Goal: Task Accomplishment & Management: Use online tool/utility

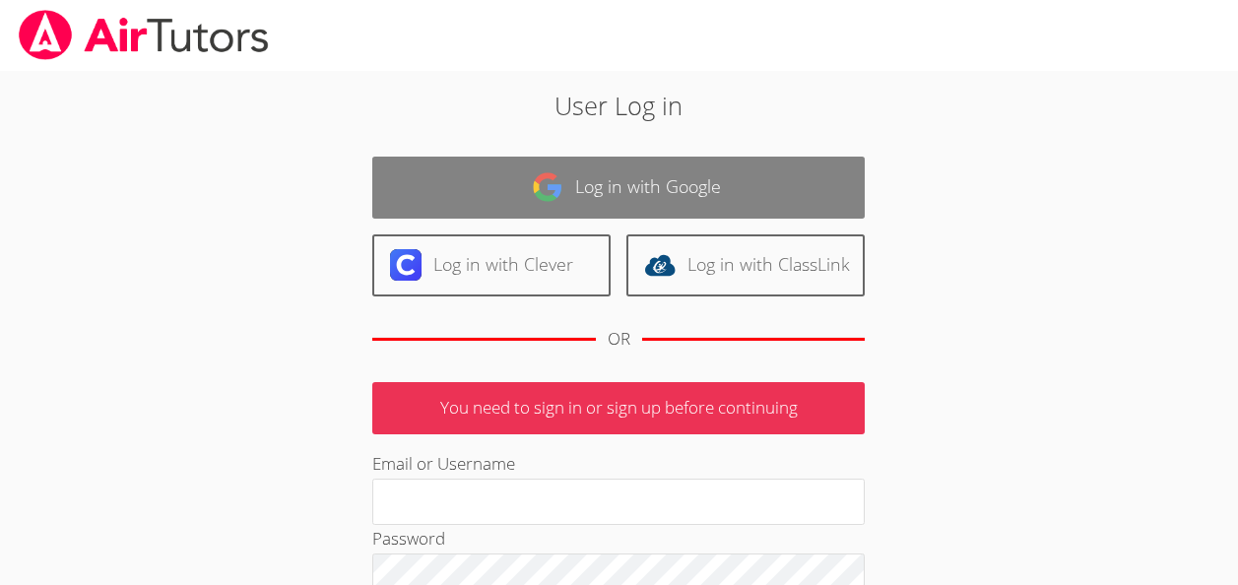
click at [618, 185] on link "Log in with Google" at bounding box center [618, 188] width 492 height 62
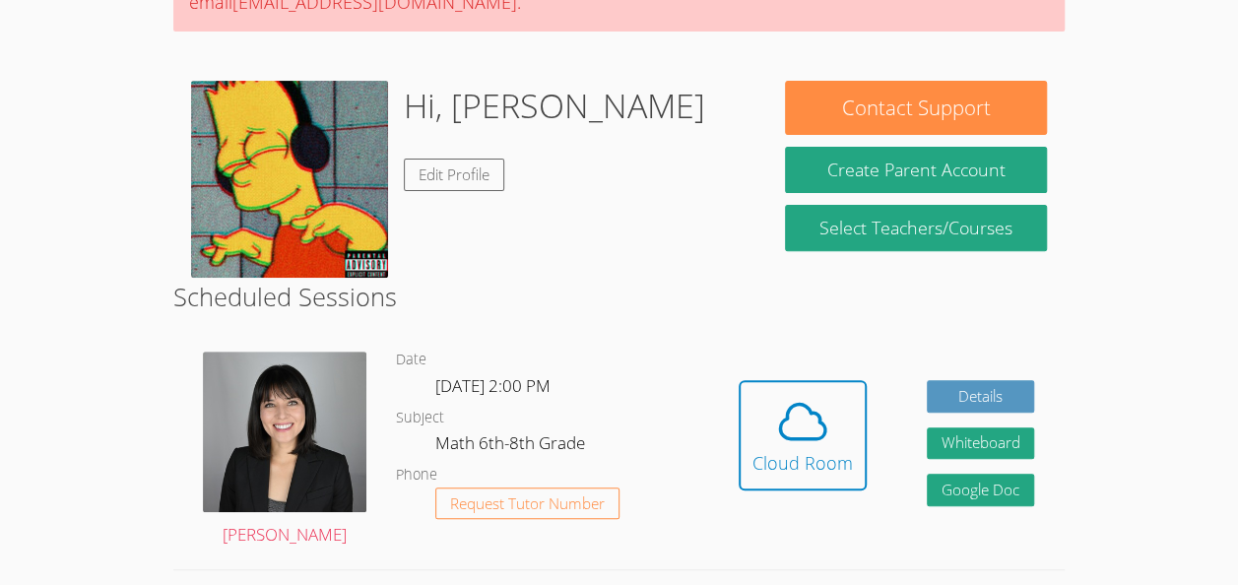
scroll to position [302, 0]
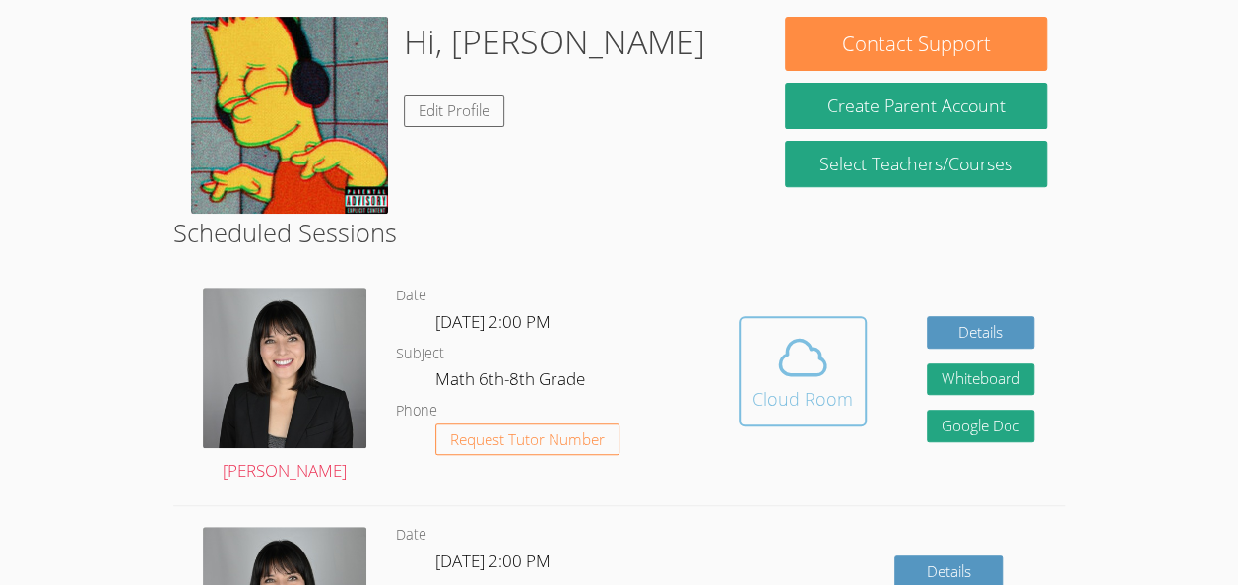
click at [815, 341] on icon at bounding box center [802, 358] width 45 height 34
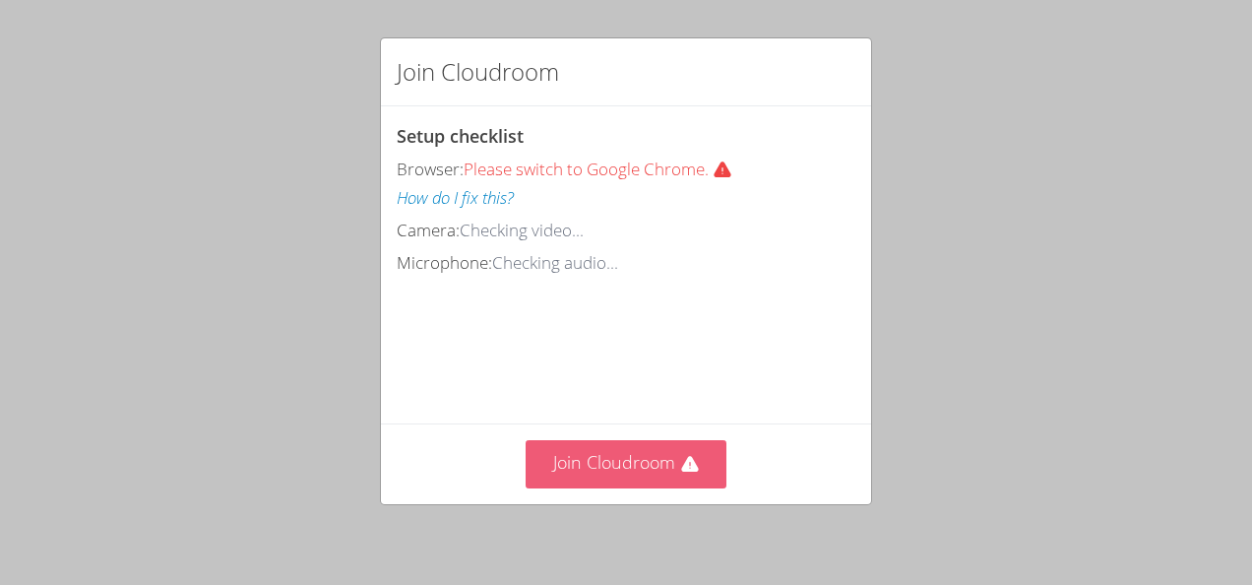
click at [654, 461] on button "Join Cloudroom" at bounding box center [627, 464] width 202 height 48
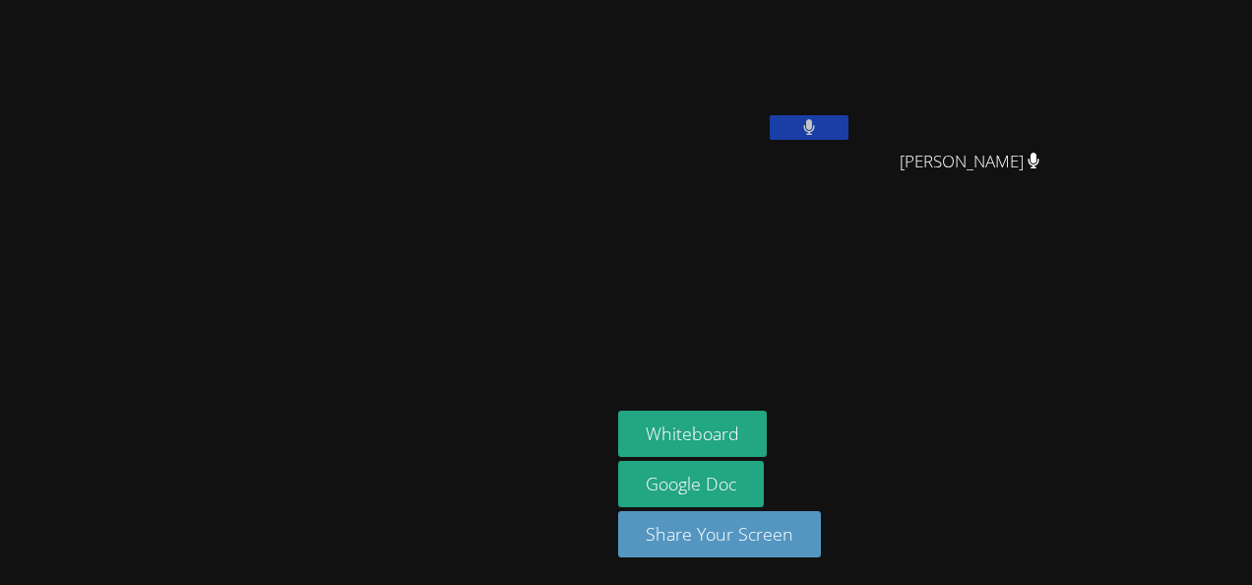
click at [1095, 512] on div "Whiteboard Google Doc Share Your Screen" at bounding box center [856, 492] width 476 height 162
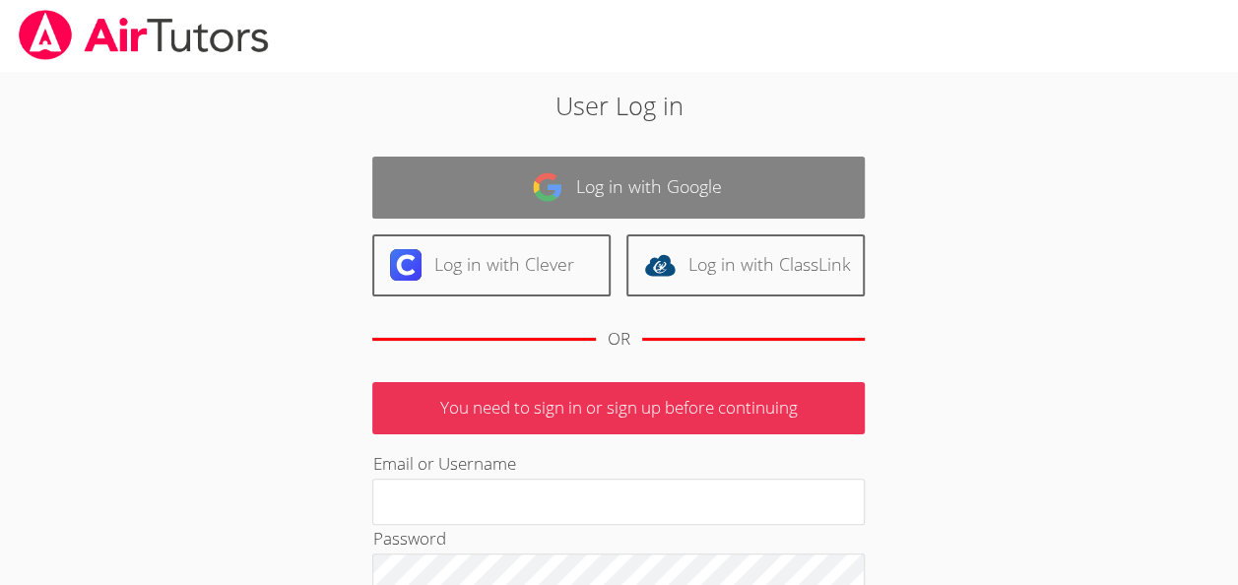
click at [504, 185] on link "Log in with Google" at bounding box center [618, 188] width 492 height 62
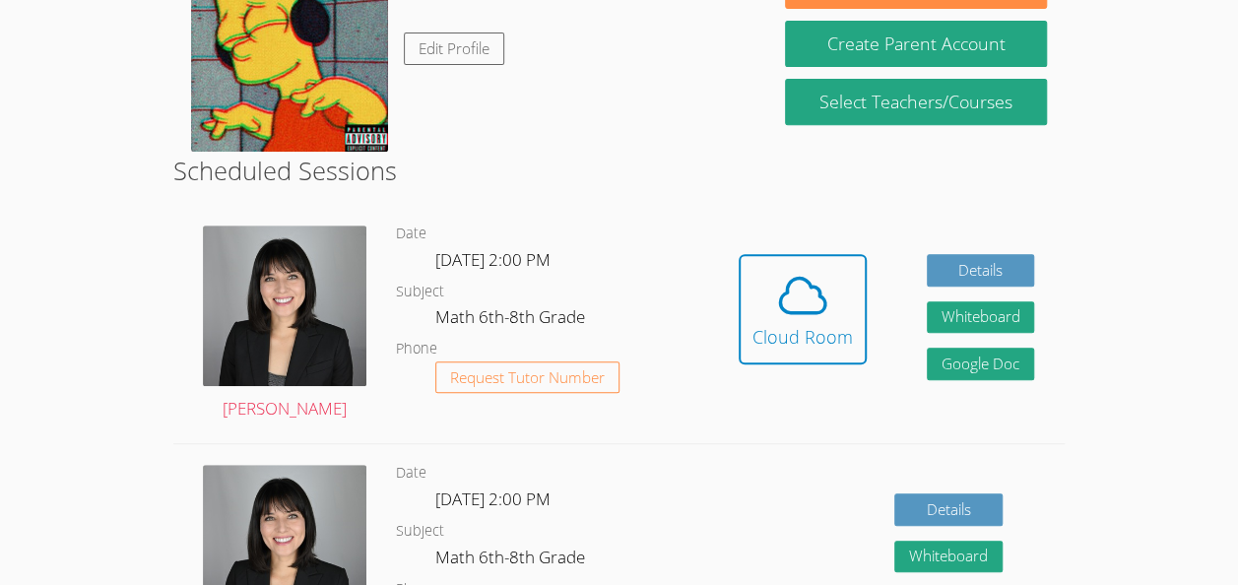
scroll to position [370, 0]
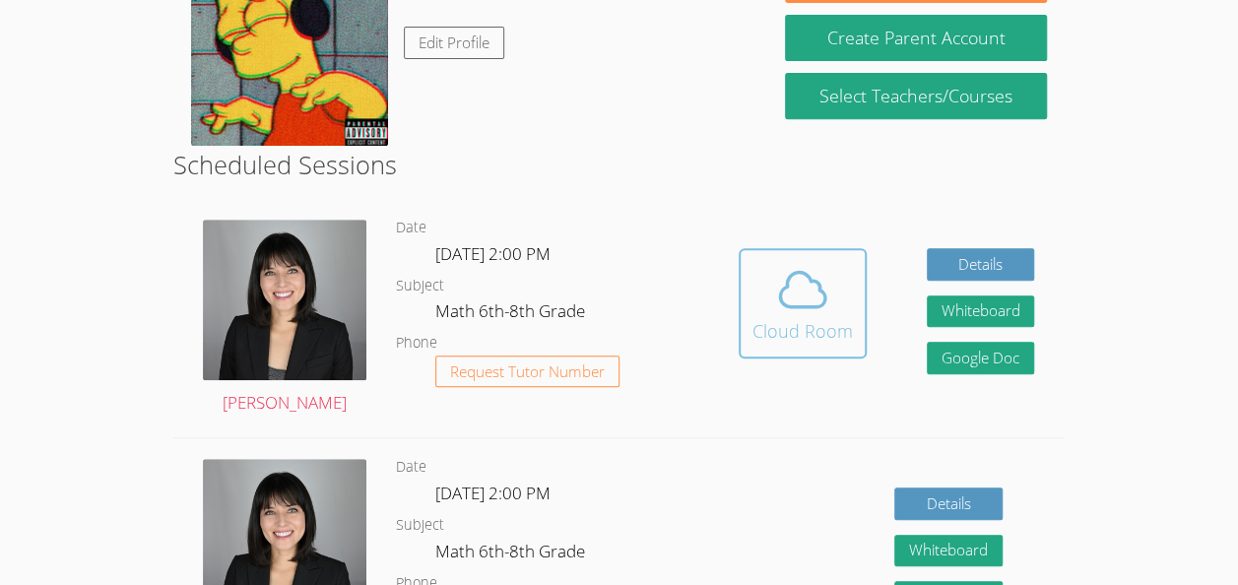
click at [799, 293] on icon at bounding box center [802, 289] width 55 height 55
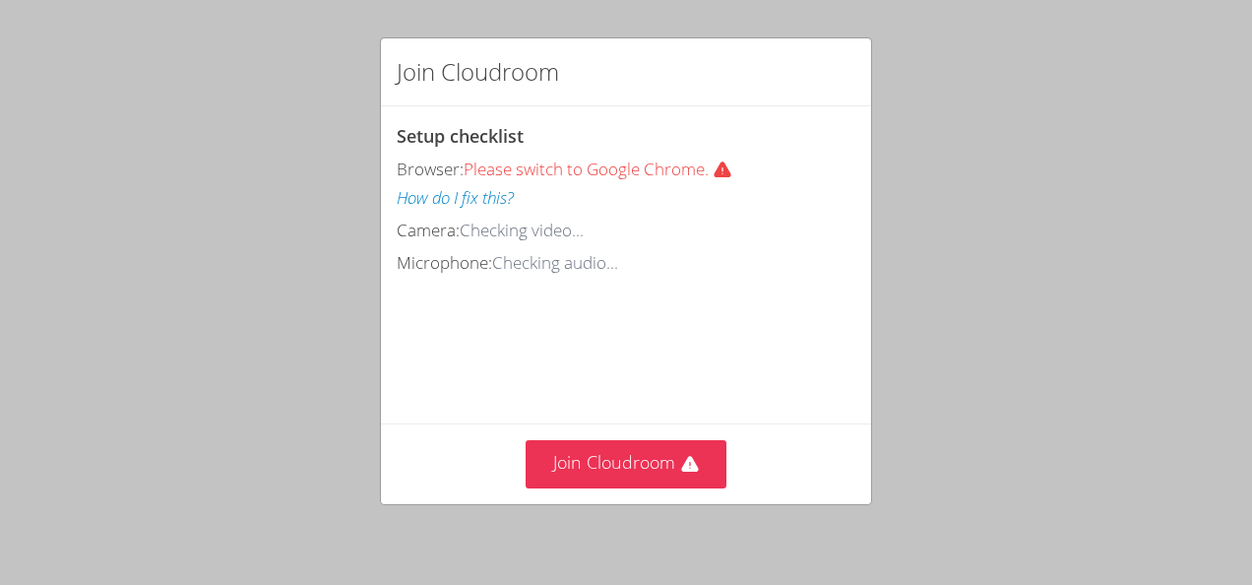
click at [692, 419] on video at bounding box center [544, 366] width 295 height 148
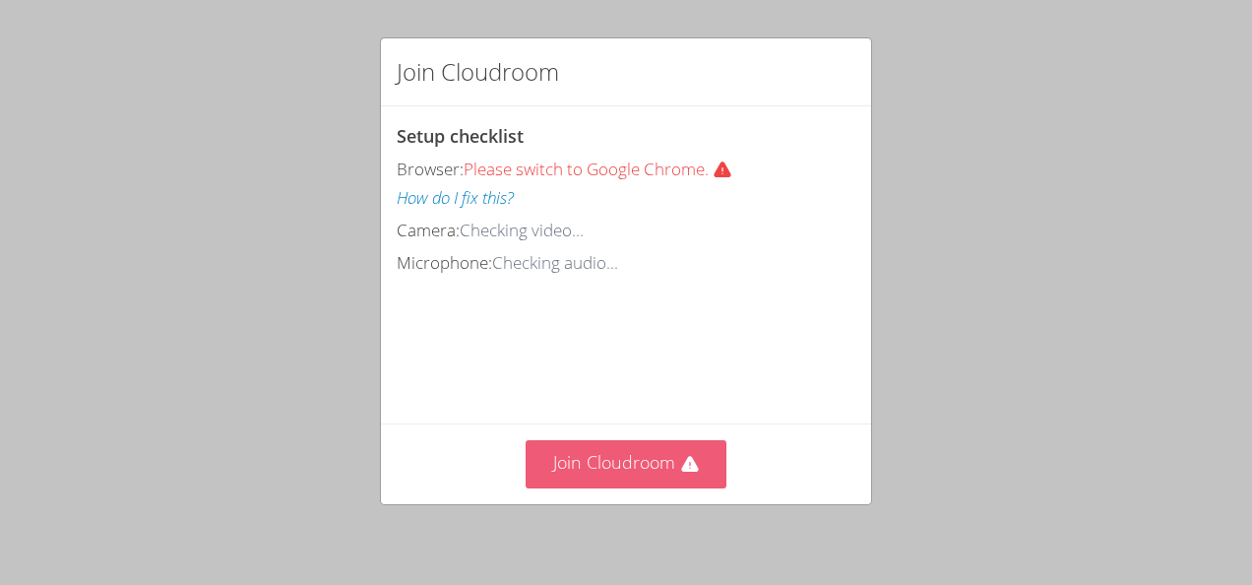
click at [681, 442] on button "Join Cloudroom" at bounding box center [627, 464] width 202 height 48
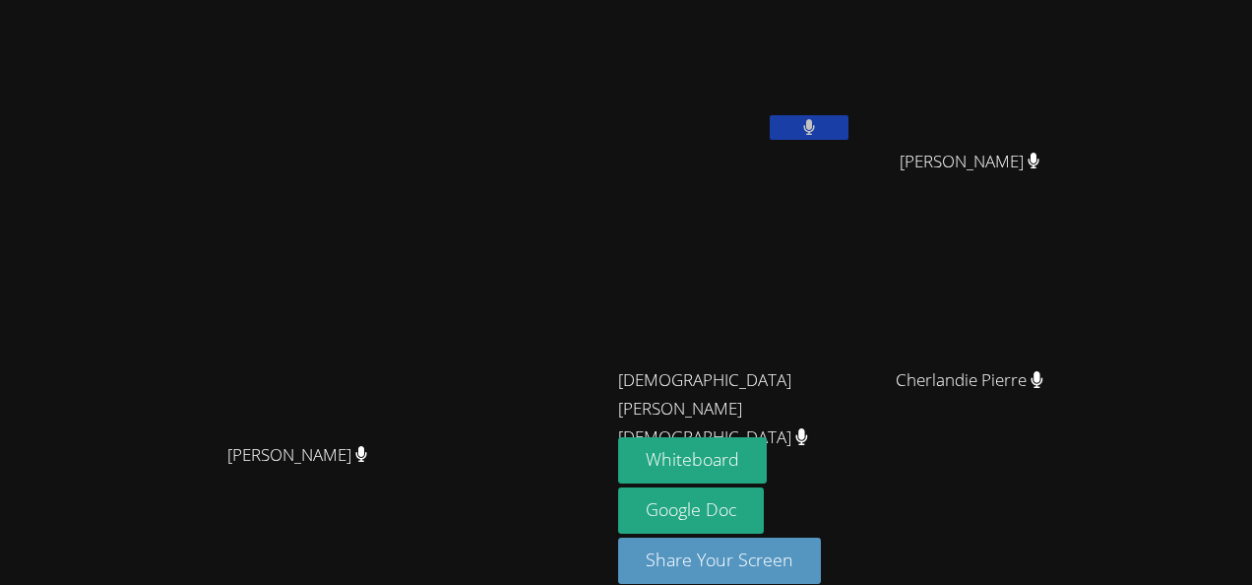
click at [661, 451] on button "Whiteboard" at bounding box center [692, 460] width 149 height 46
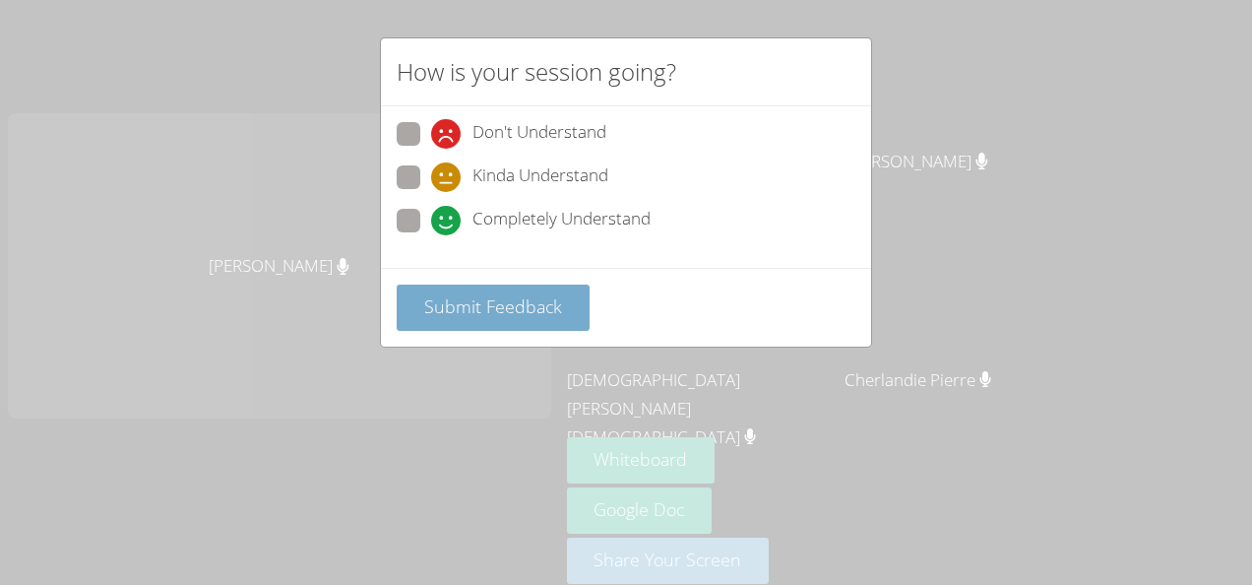
click at [534, 319] on button "Submit Feedback" at bounding box center [493, 308] width 193 height 46
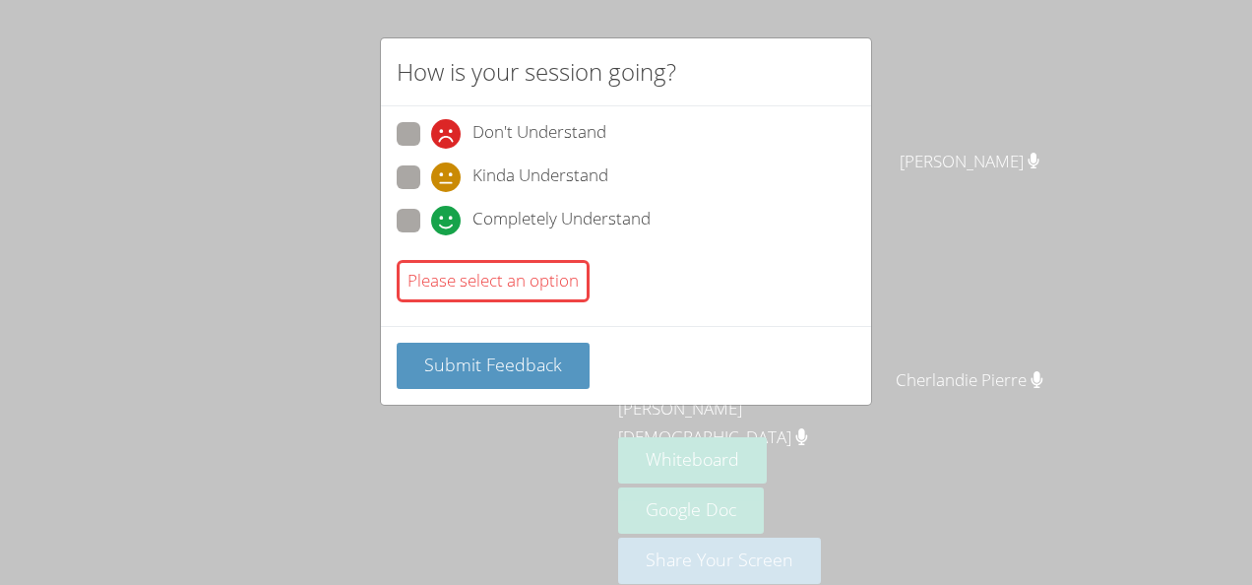
click at [431, 235] on span at bounding box center [431, 235] width 0 height 0
click at [431, 221] on input "Completely Understand" at bounding box center [439, 217] width 17 height 17
radio input "true"
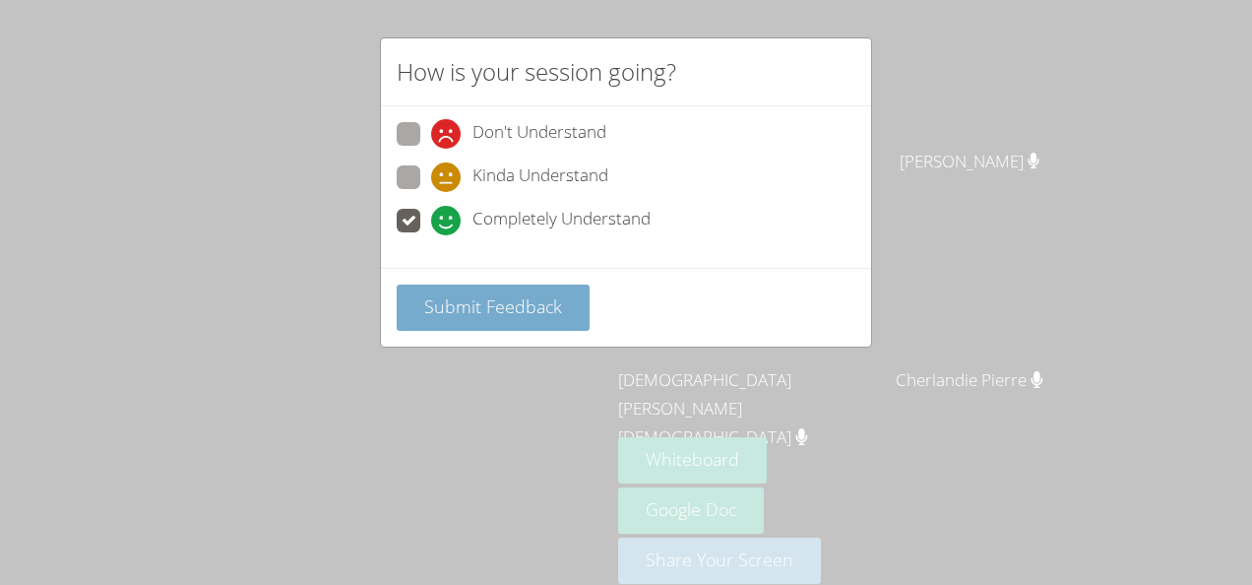
click at [486, 302] on span "Submit Feedback" at bounding box center [493, 306] width 138 height 24
